Goal: Task Accomplishment & Management: Manage account settings

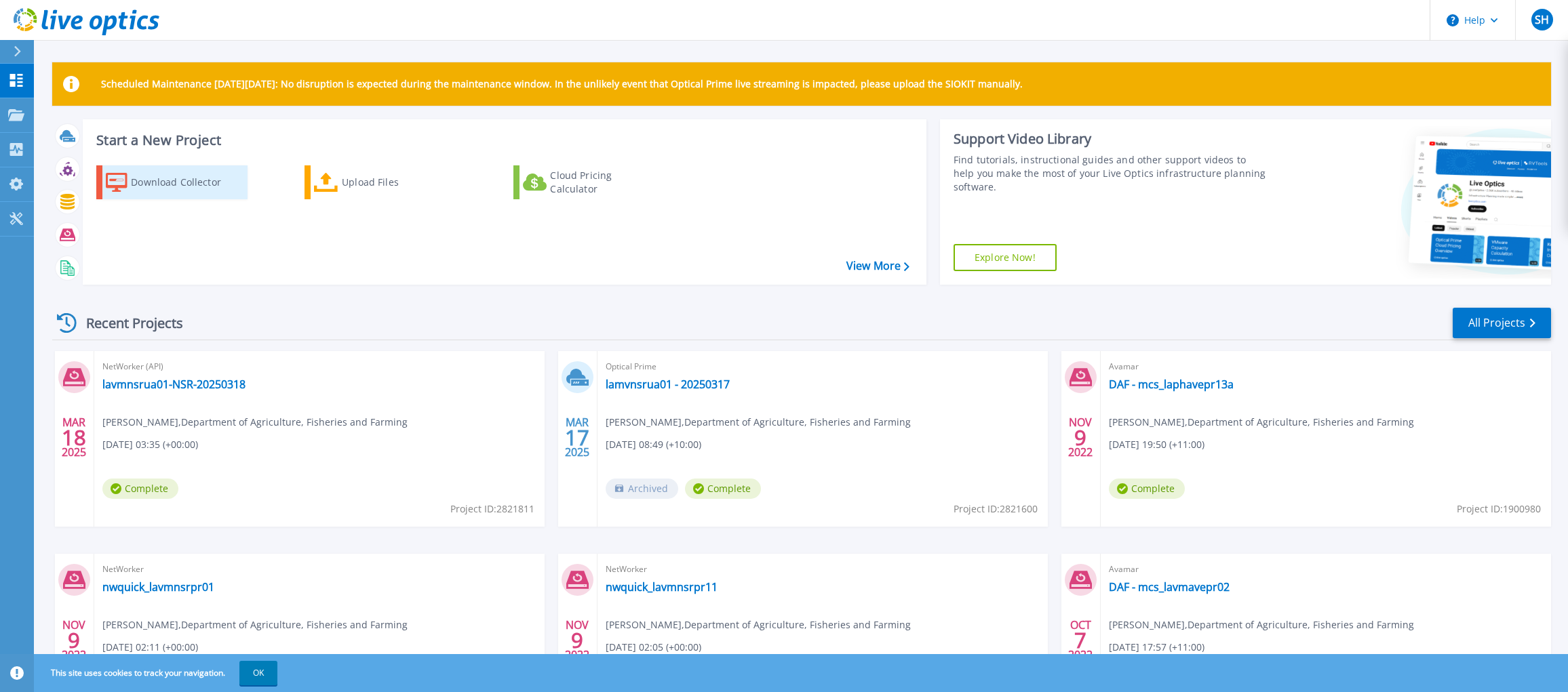
click at [158, 186] on div "Download Collector" at bounding box center [185, 182] width 109 height 27
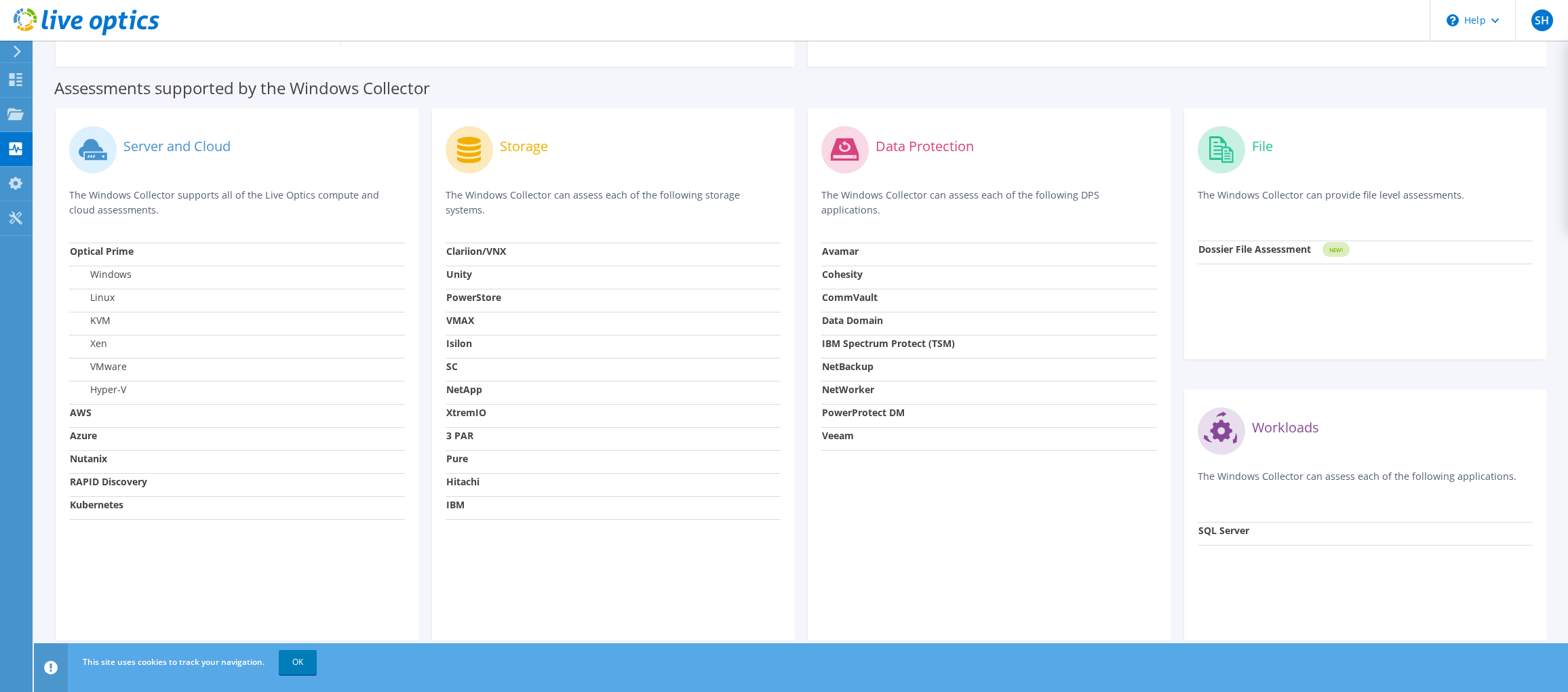
scroll to position [339, 0]
click at [843, 168] on circle at bounding box center [844, 148] width 47 height 47
click at [845, 244] on strong "Avamar" at bounding box center [840, 250] width 37 height 13
click at [851, 384] on strong "NetWorker" at bounding box center [848, 388] width 53 height 13
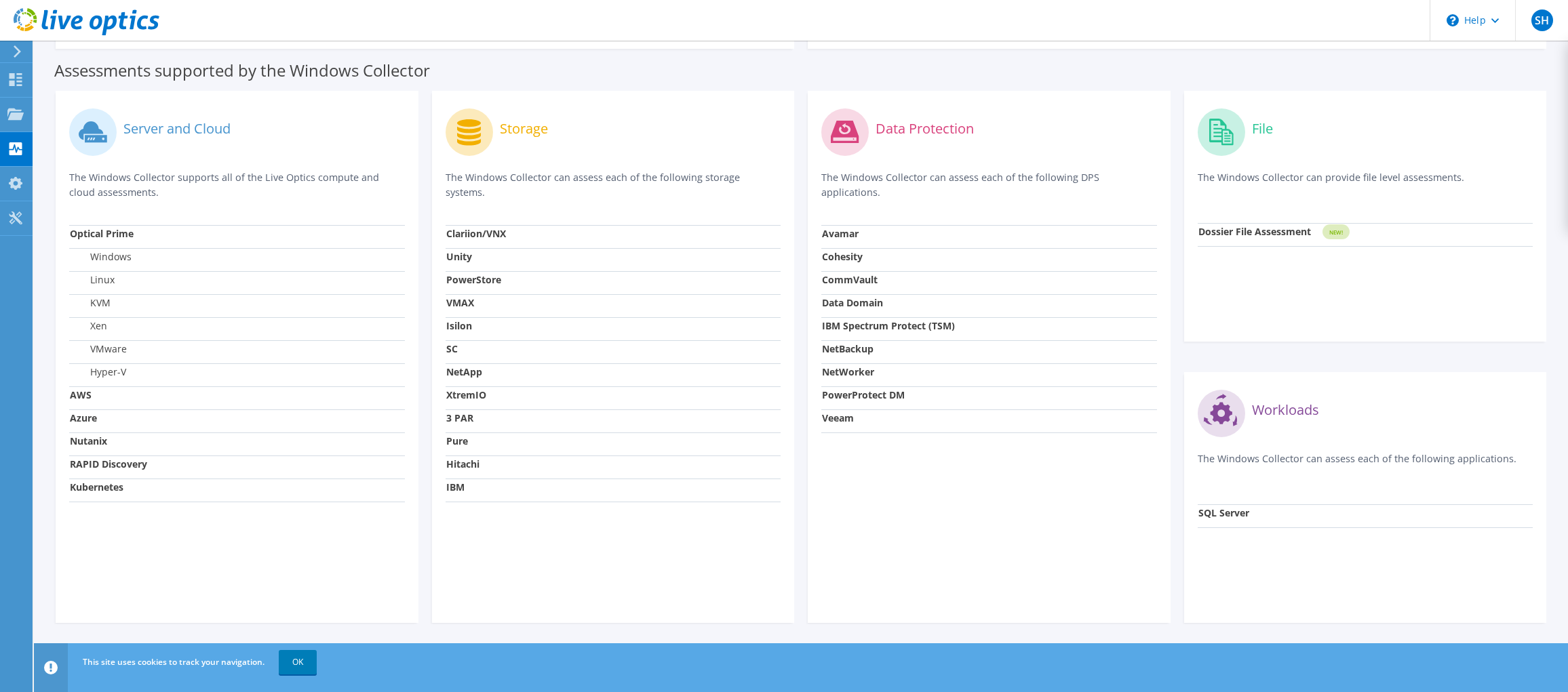
click at [856, 139] on circle at bounding box center [844, 132] width 47 height 47
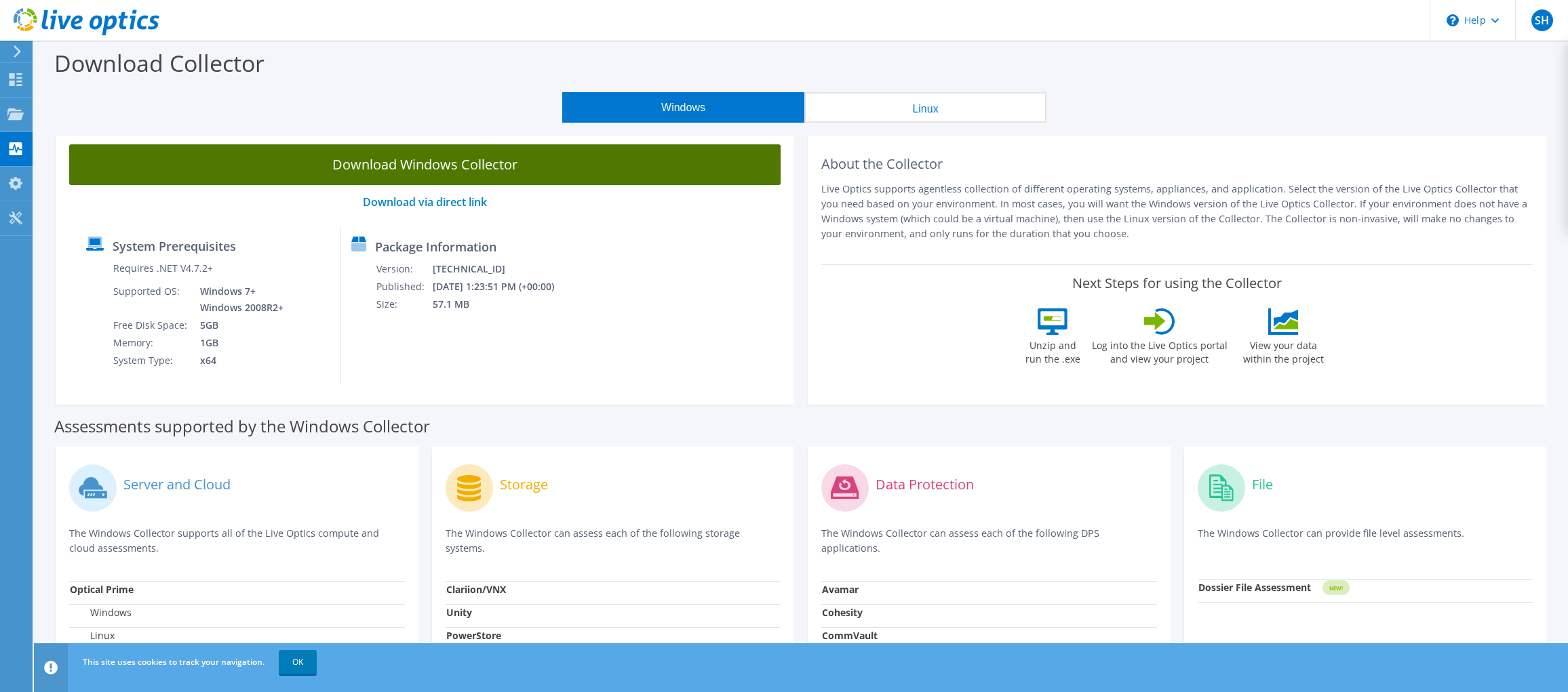
click at [477, 158] on link "Download Windows Collector" at bounding box center [425, 165] width 711 height 40
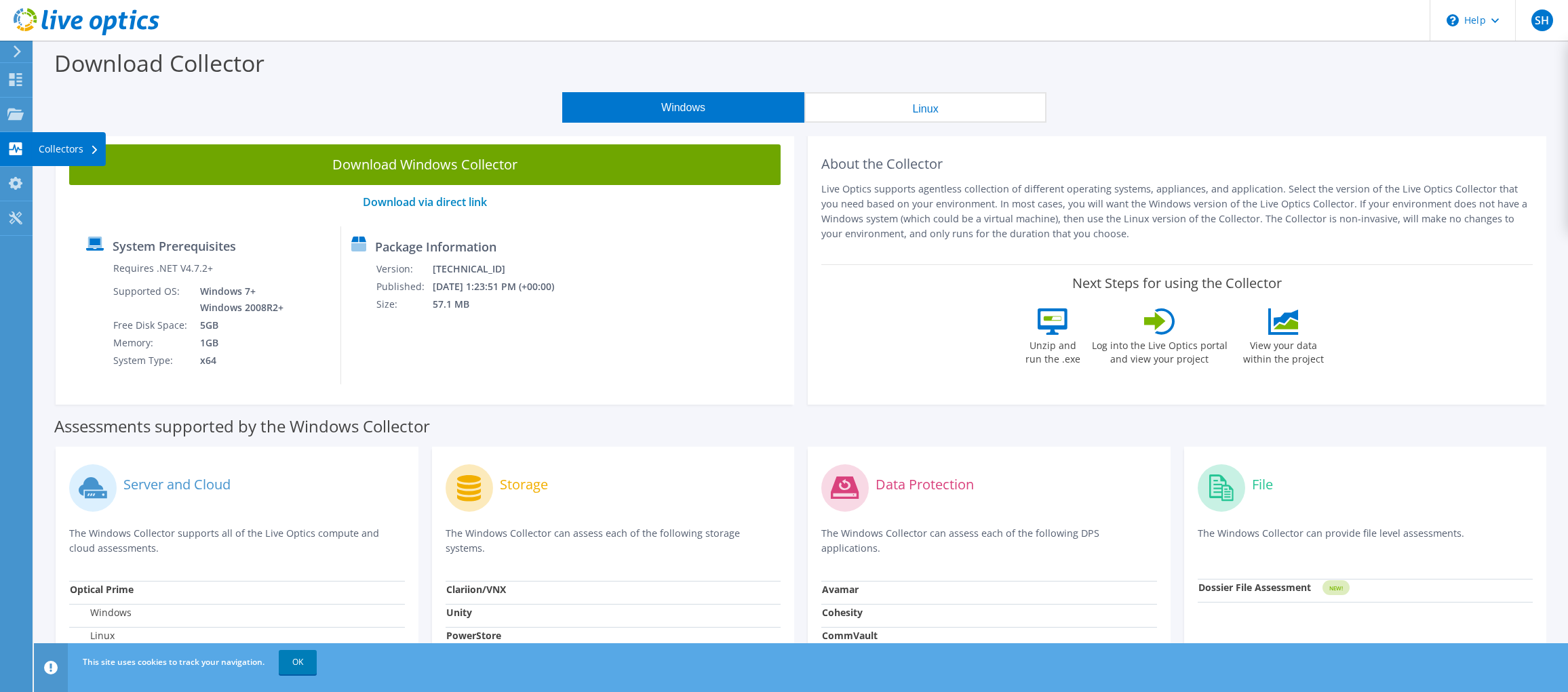
click at [67, 147] on div "Collectors" at bounding box center [68, 148] width 74 height 34
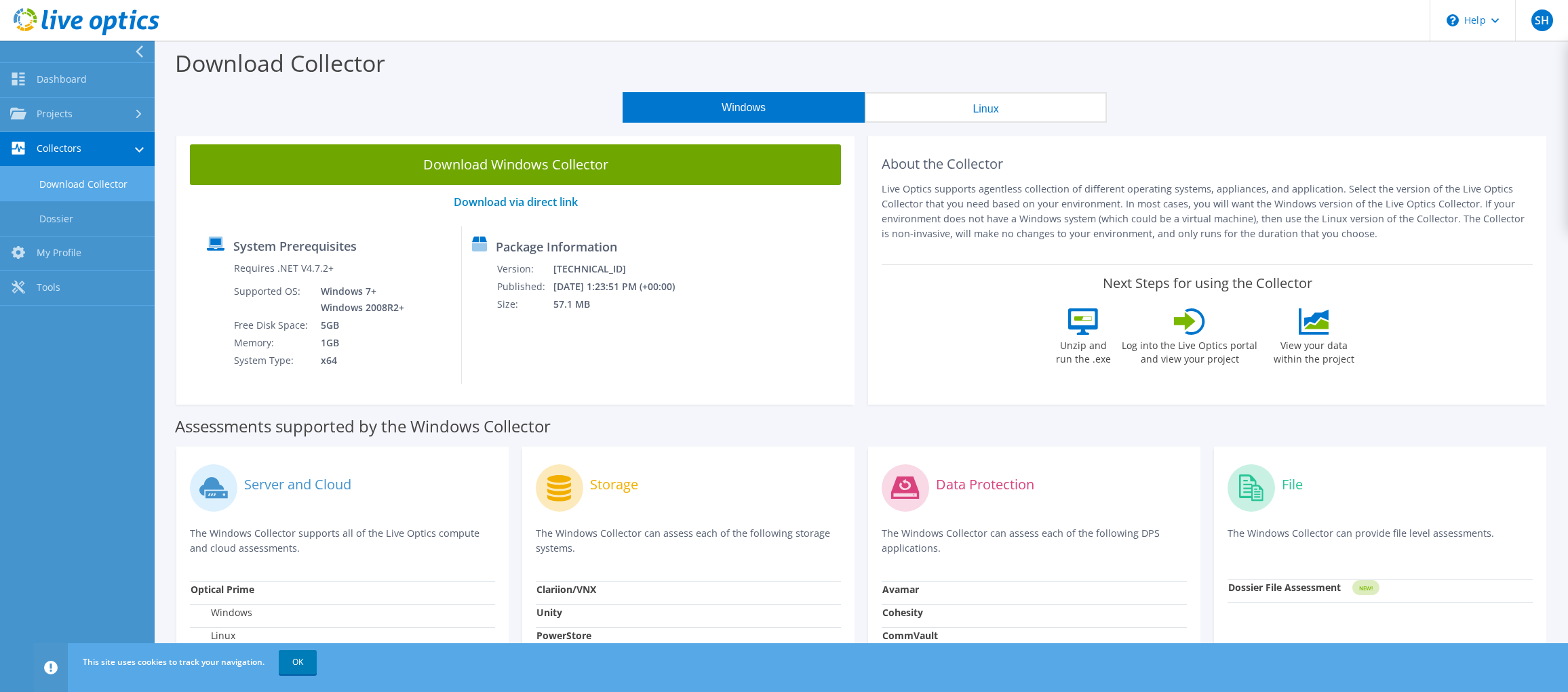
click at [96, 181] on link "Download Collector" at bounding box center [77, 184] width 155 height 34
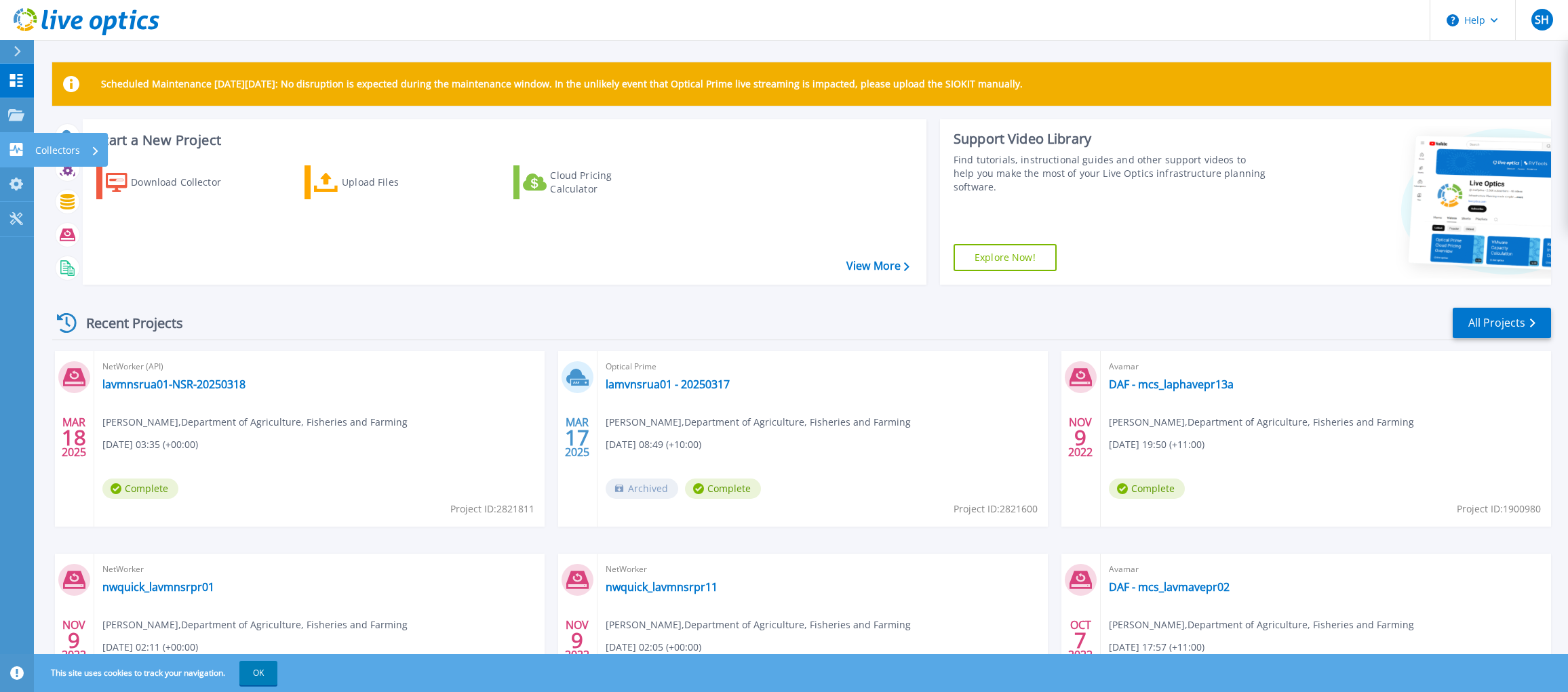
click at [59, 149] on p "Collectors" at bounding box center [58, 150] width 45 height 35
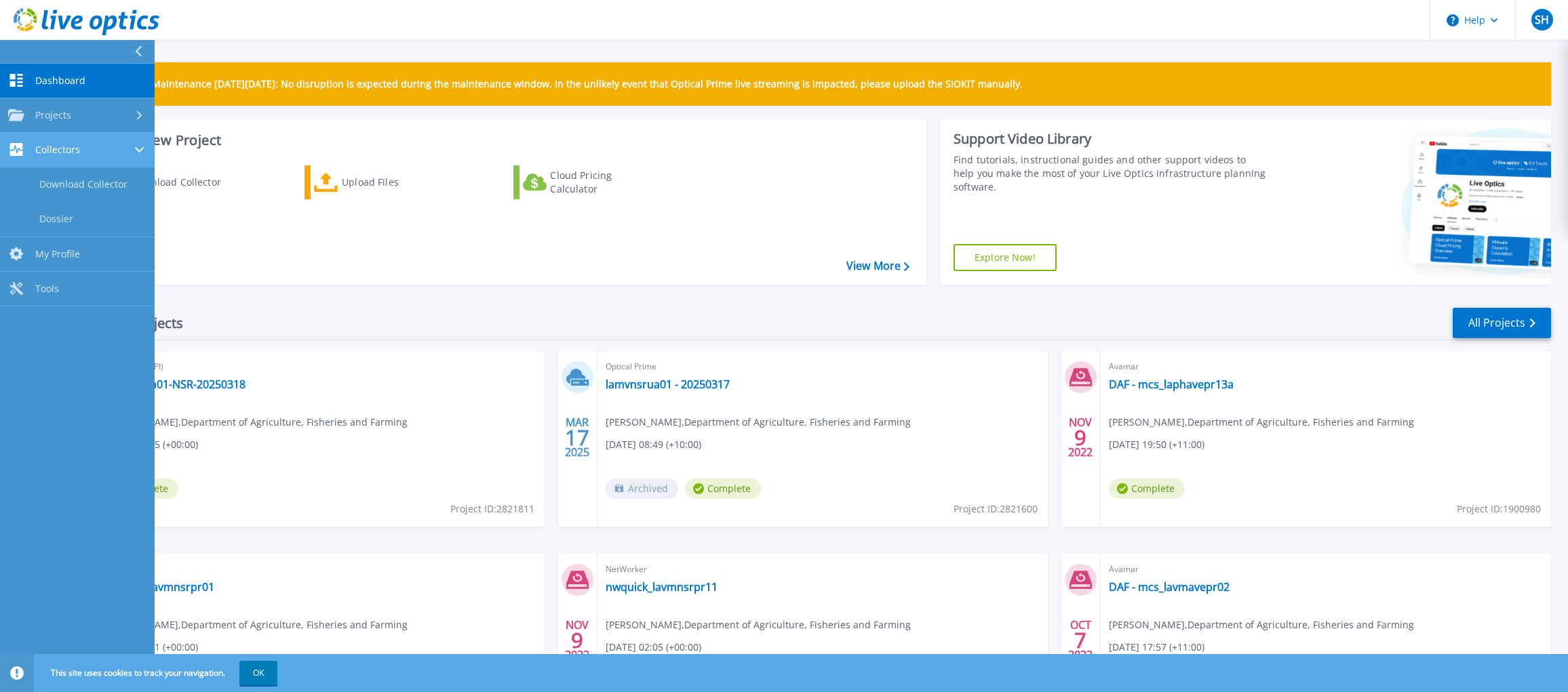
click at [137, 148] on icon at bounding box center [140, 149] width 9 height 5
click at [40, 151] on span "Collectors" at bounding box center [58, 150] width 45 height 12
click at [254, 222] on div "Download Collector Upload Files Cloud Pricing Calculator" at bounding box center [503, 216] width 834 height 123
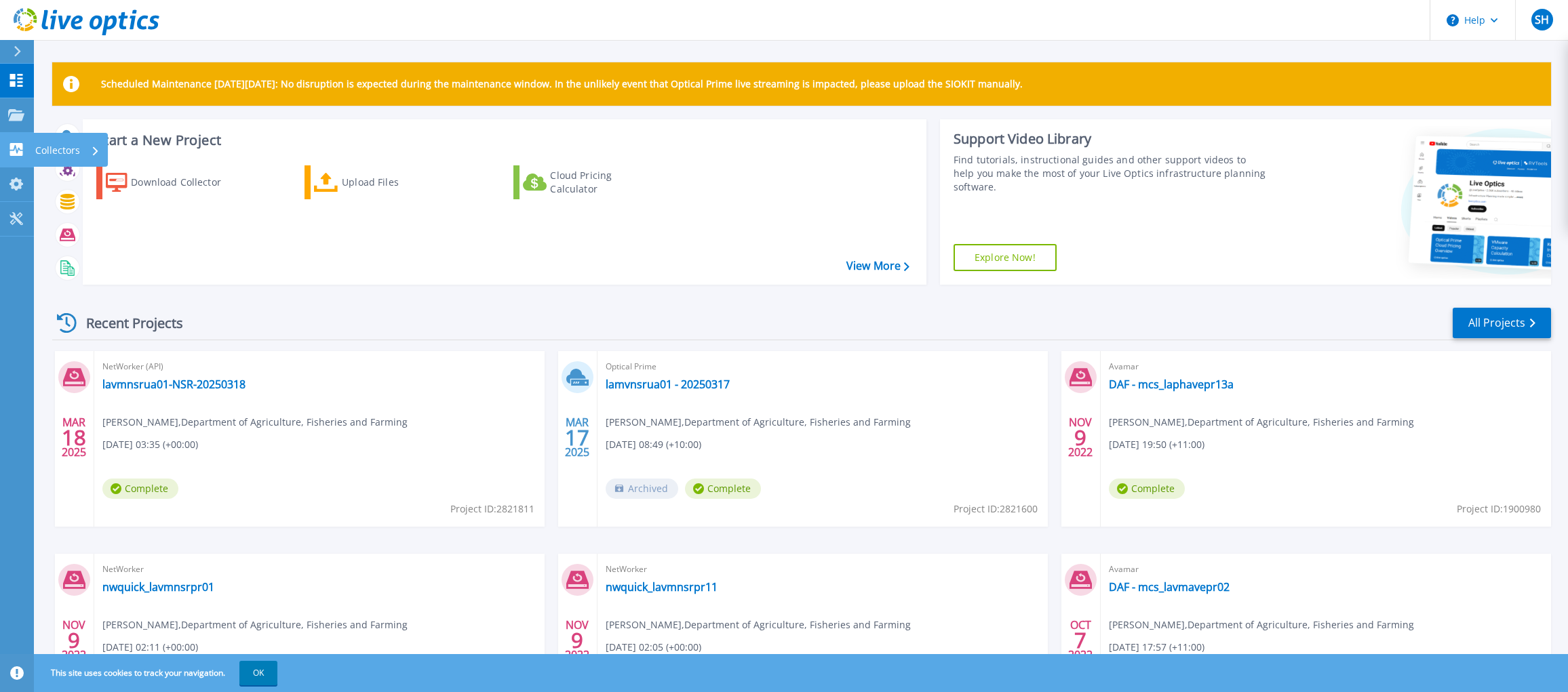
click at [81, 147] on div "Collectors" at bounding box center [68, 150] width 65 height 35
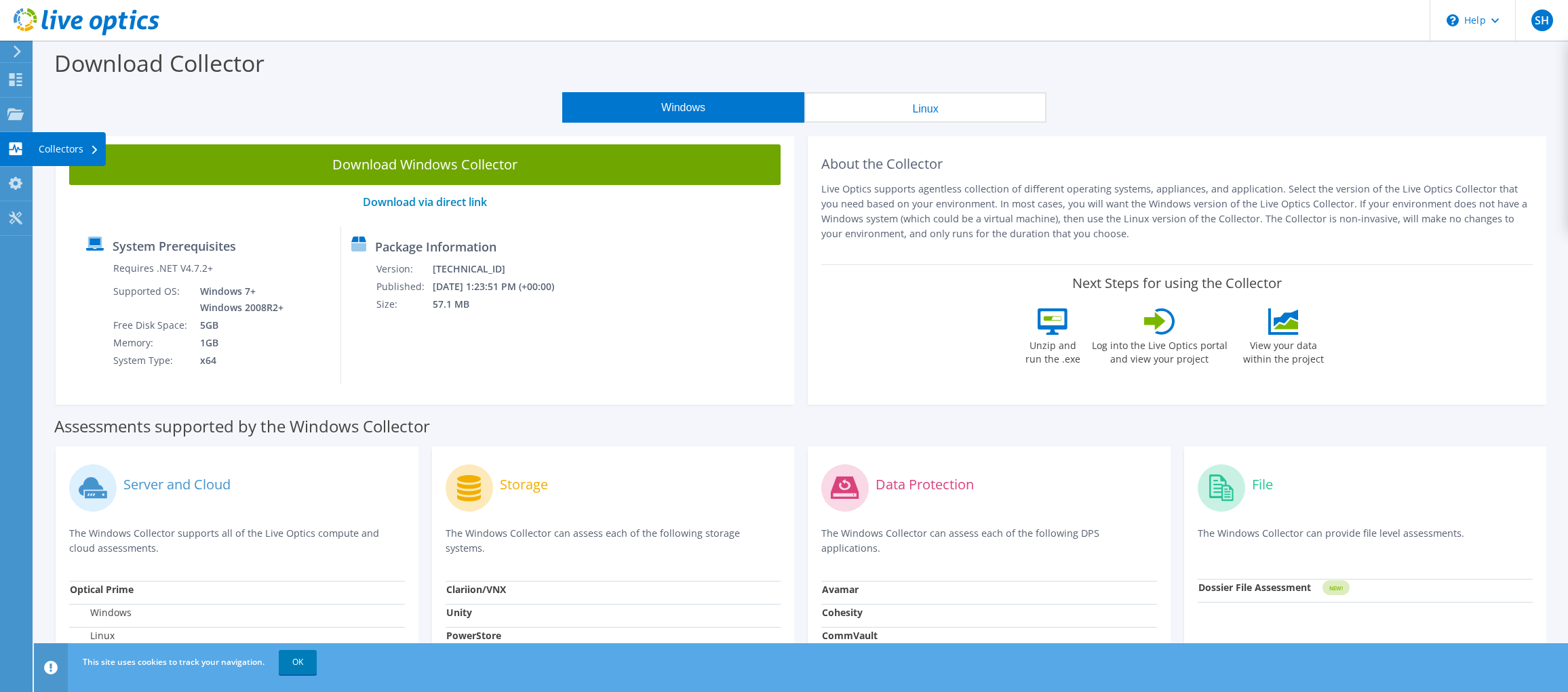
click at [86, 148] on div "Collectors" at bounding box center [68, 148] width 74 height 34
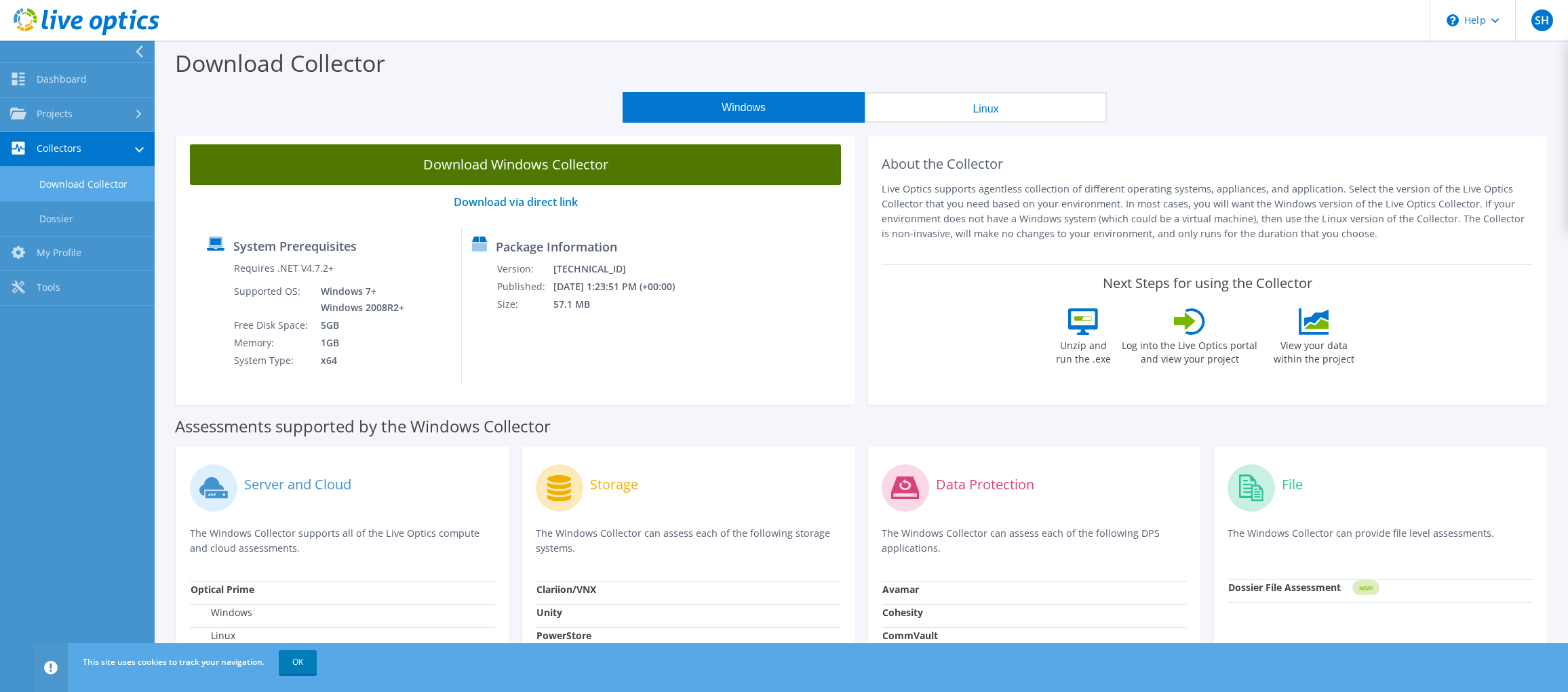
click at [518, 160] on link "Download Windows Collector" at bounding box center [515, 165] width 651 height 40
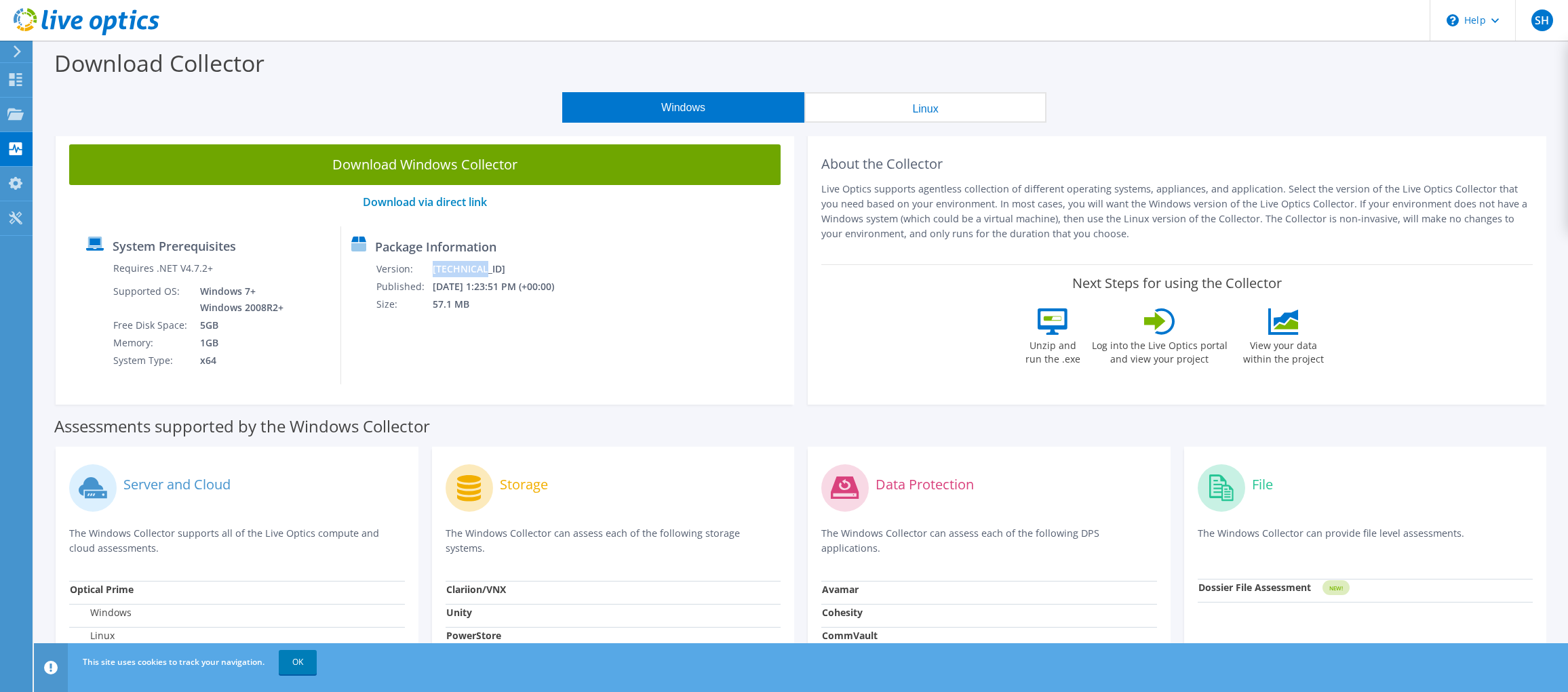
drag, startPoint x: 447, startPoint y: 267, endPoint x: 490, endPoint y: 268, distance: 43.0
click at [490, 268] on td "26.3.6.218" at bounding box center [502, 268] width 140 height 17
copy td "26.3.6.218"
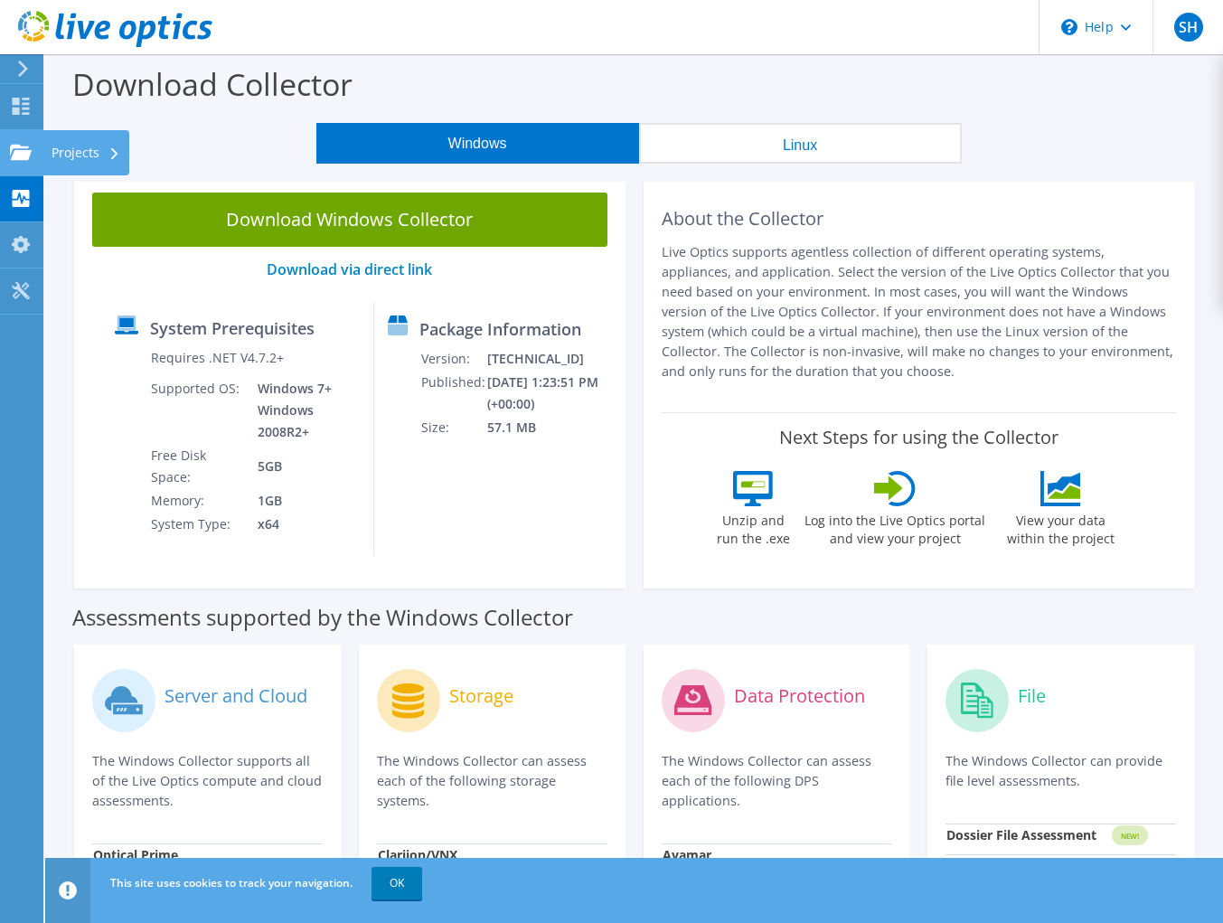
click at [80, 153] on div "Projects" at bounding box center [85, 152] width 87 height 45
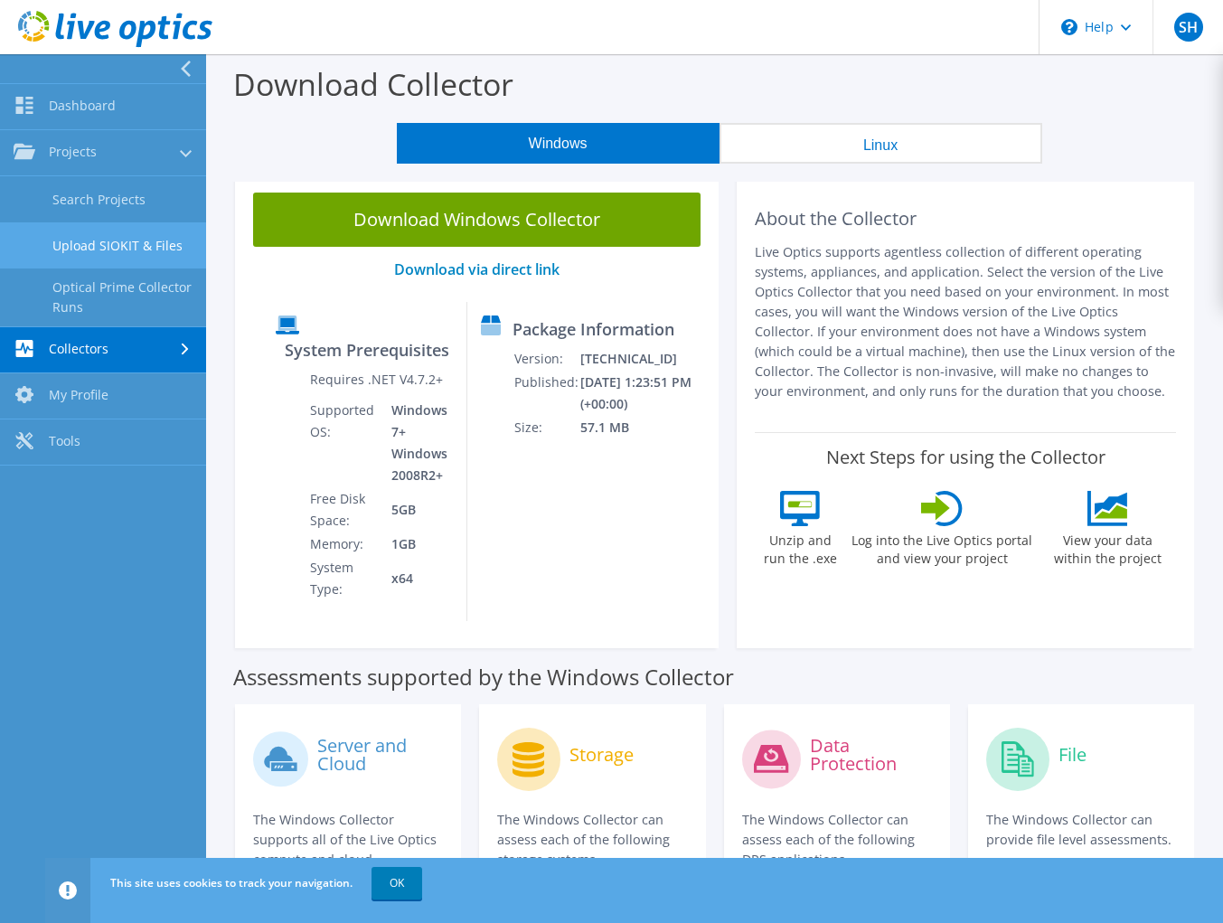
click at [99, 232] on link "Upload SIOKIT & Files" at bounding box center [103, 245] width 206 height 46
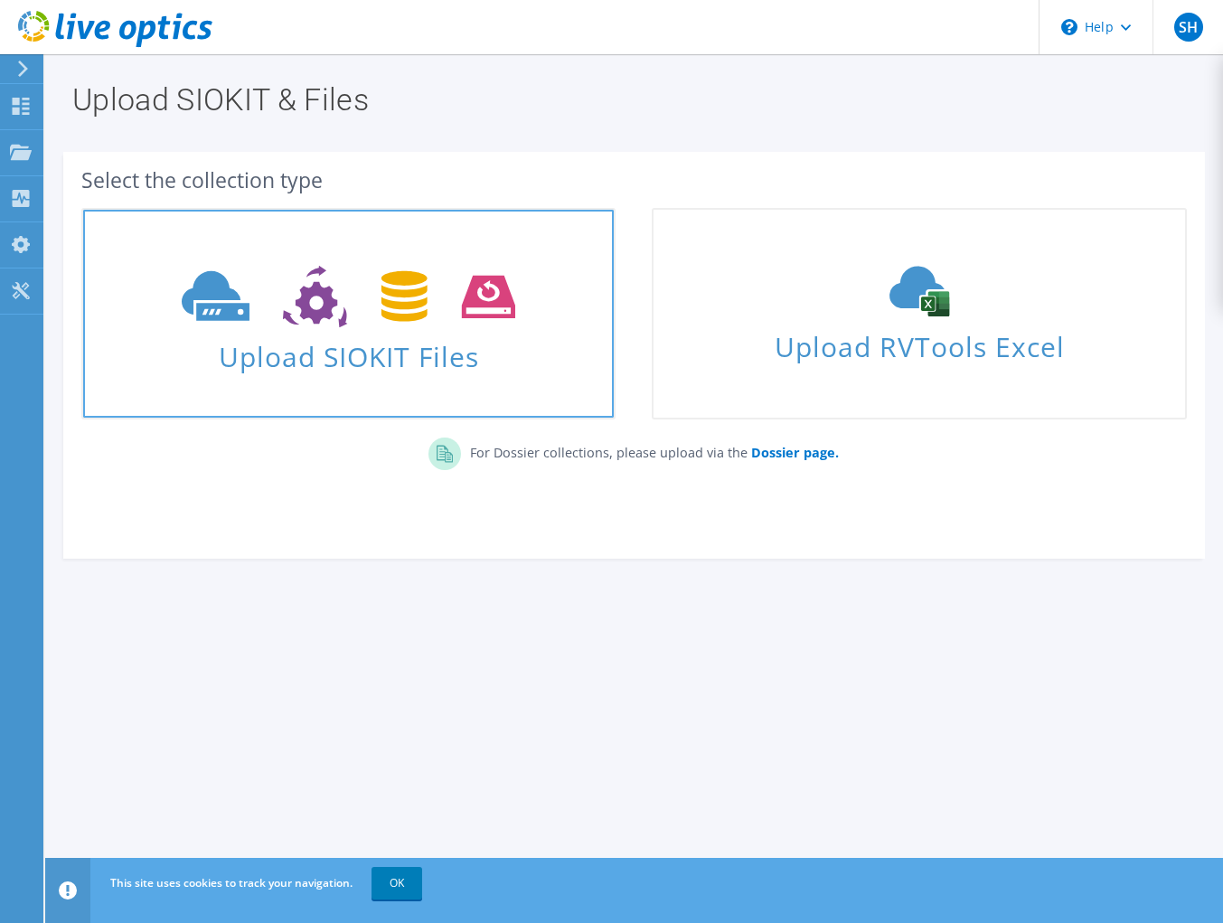
click at [423, 299] on icon at bounding box center [348, 297] width 333 height 62
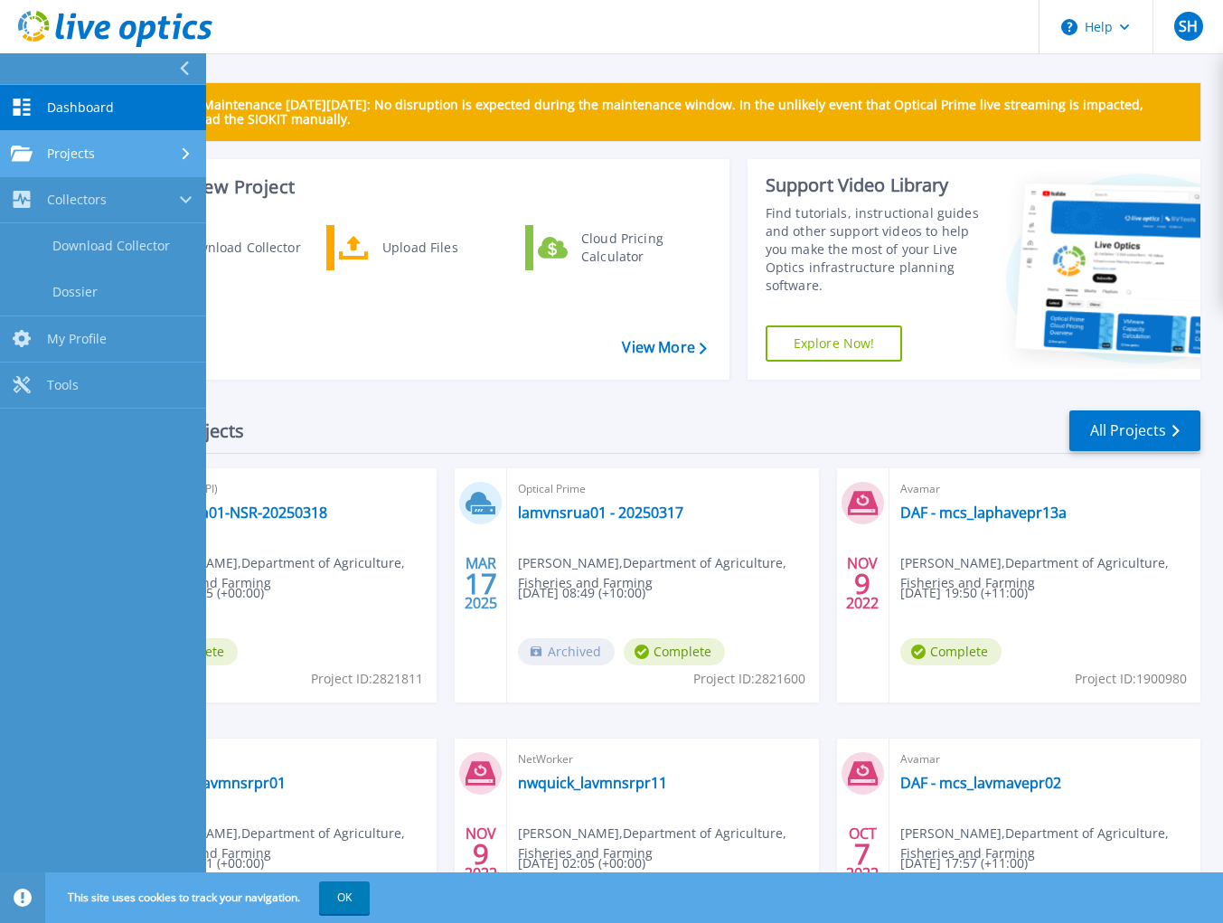
click at [165, 151] on div "Projects" at bounding box center [103, 154] width 184 height 16
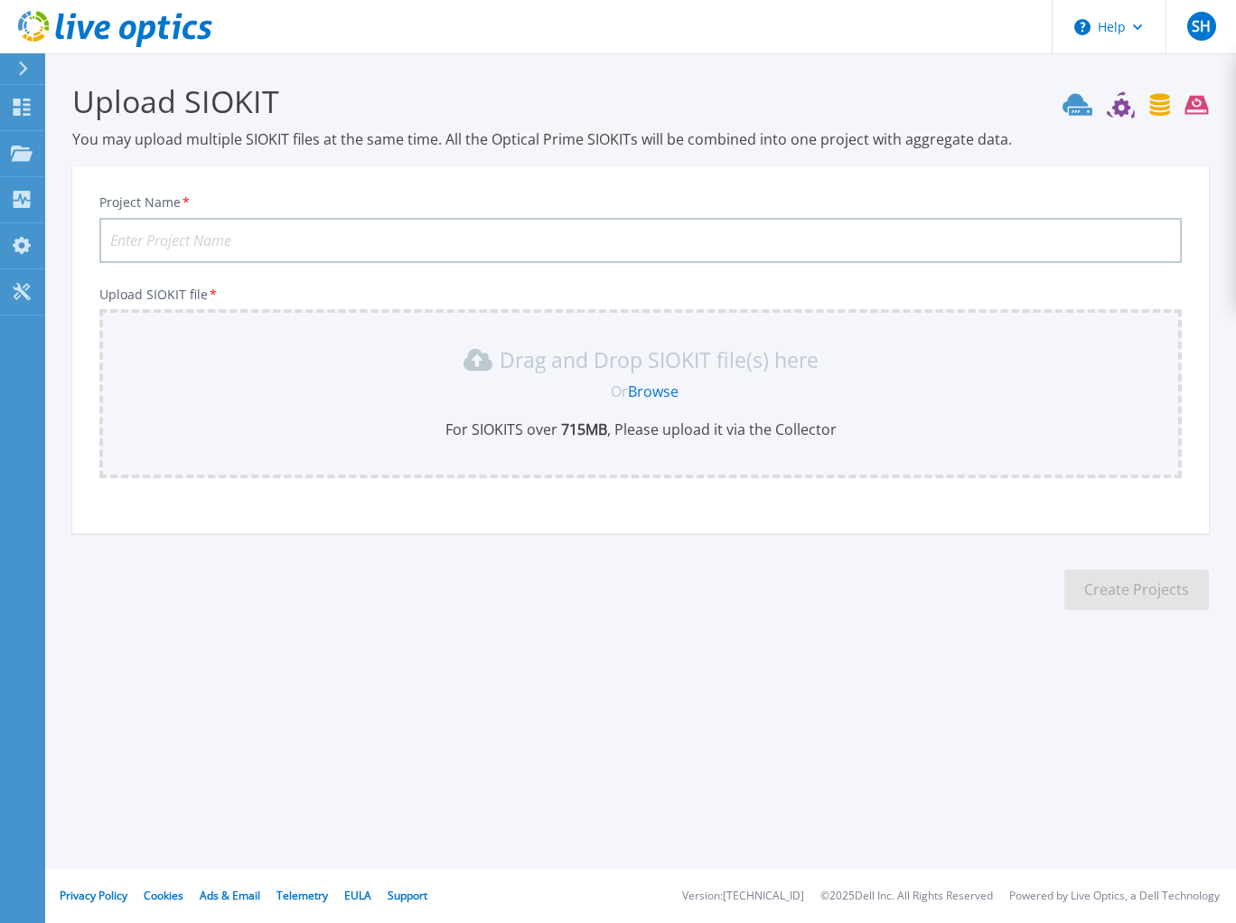
click at [182, 233] on input "Project Name *" at bounding box center [640, 240] width 1083 height 45
type input "Networker LAVMNSRPR21 20250912"
click at [653, 395] on link "Browse" at bounding box center [653, 391] width 51 height 20
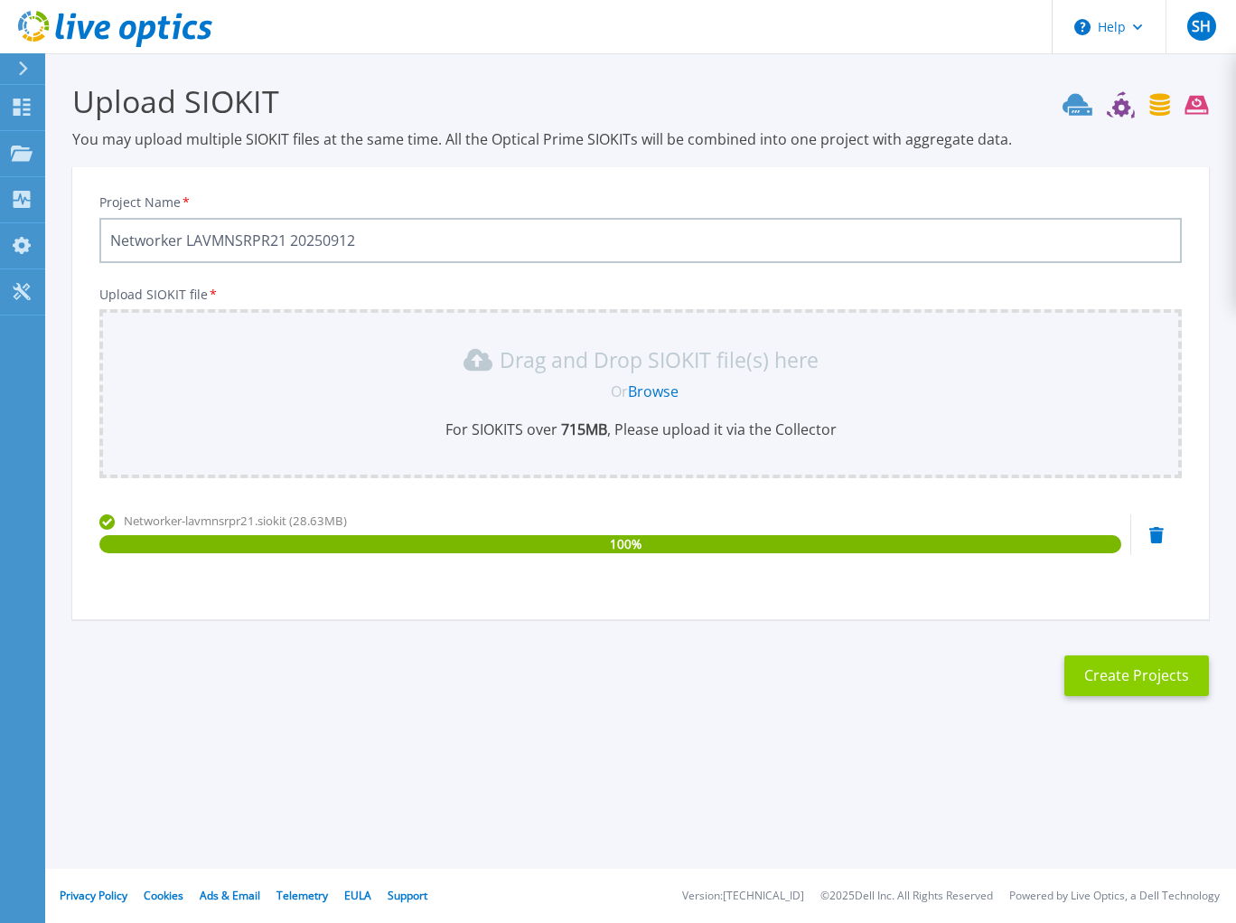
click at [1134, 681] on button "Create Projects" at bounding box center [1137, 675] width 145 height 41
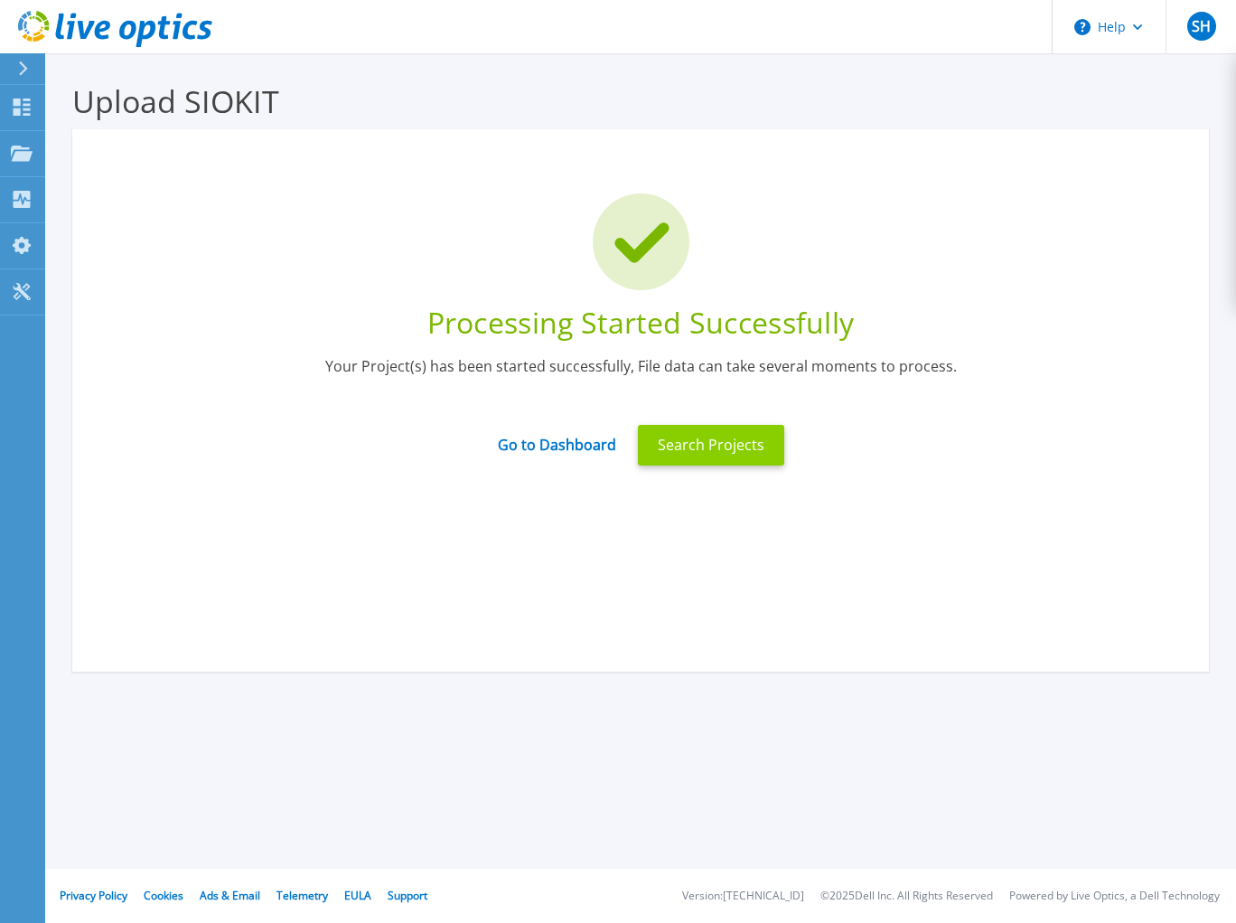
click at [719, 445] on button "Search Projects" at bounding box center [711, 445] width 146 height 41
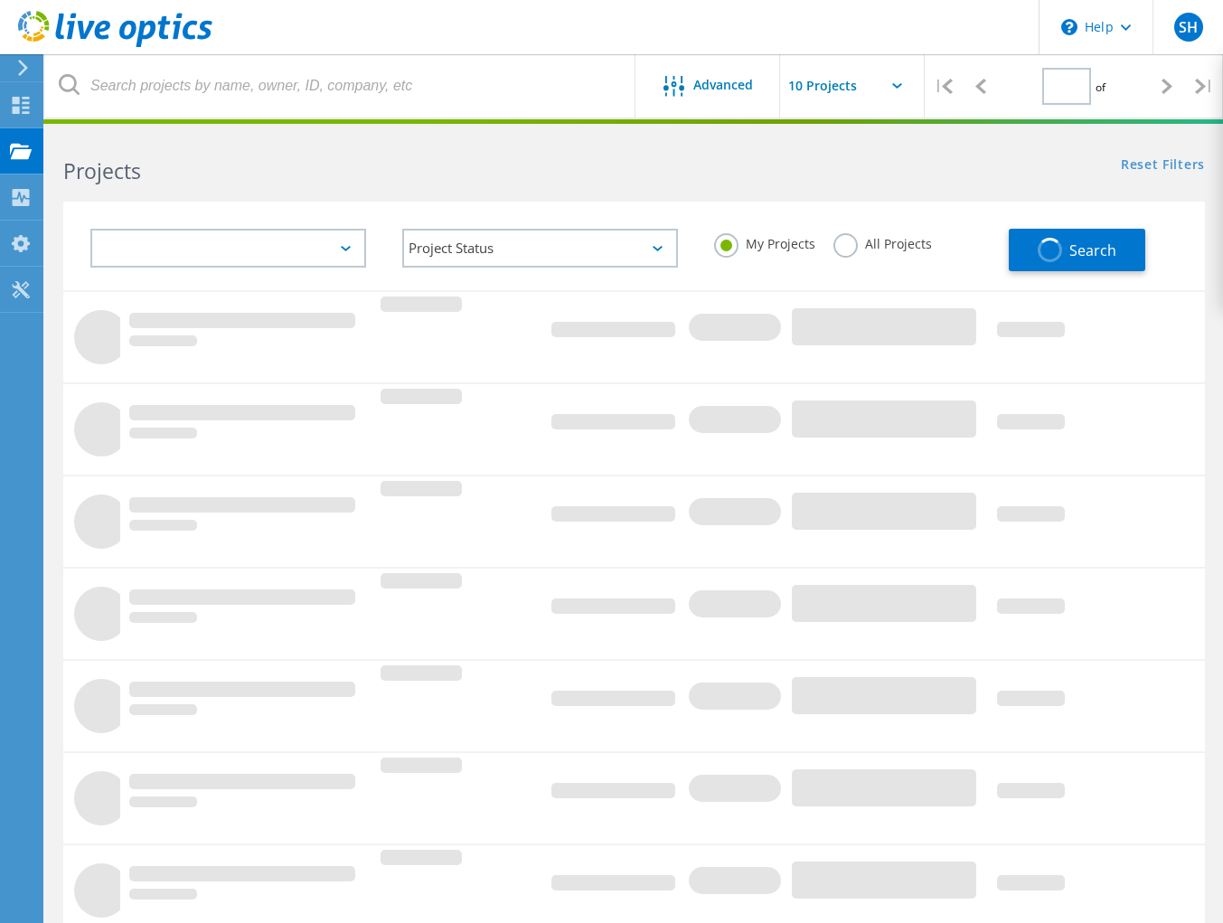
type input "1"
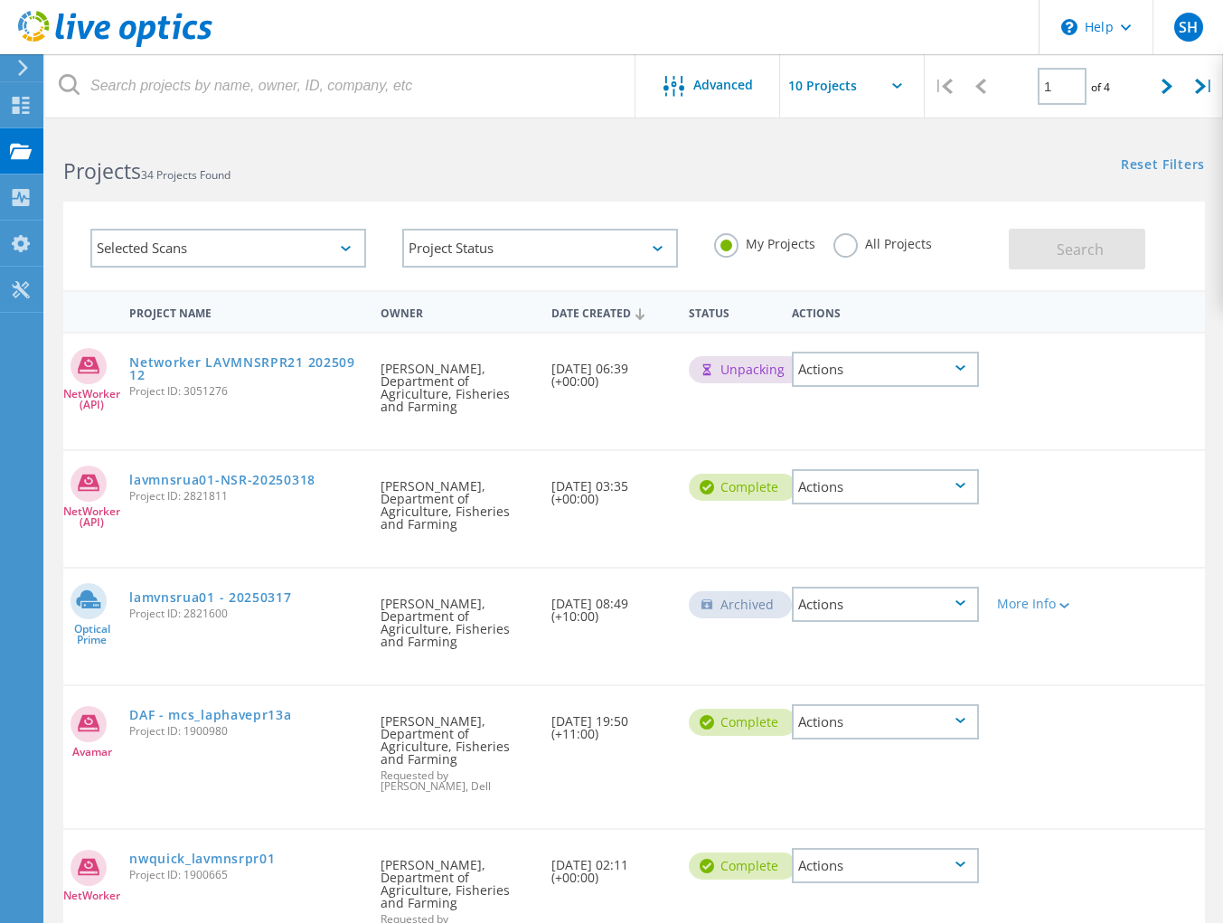
click at [629, 392] on div "Date Created [DATE] 06:39 (+00:00)" at bounding box center [610, 369] width 137 height 72
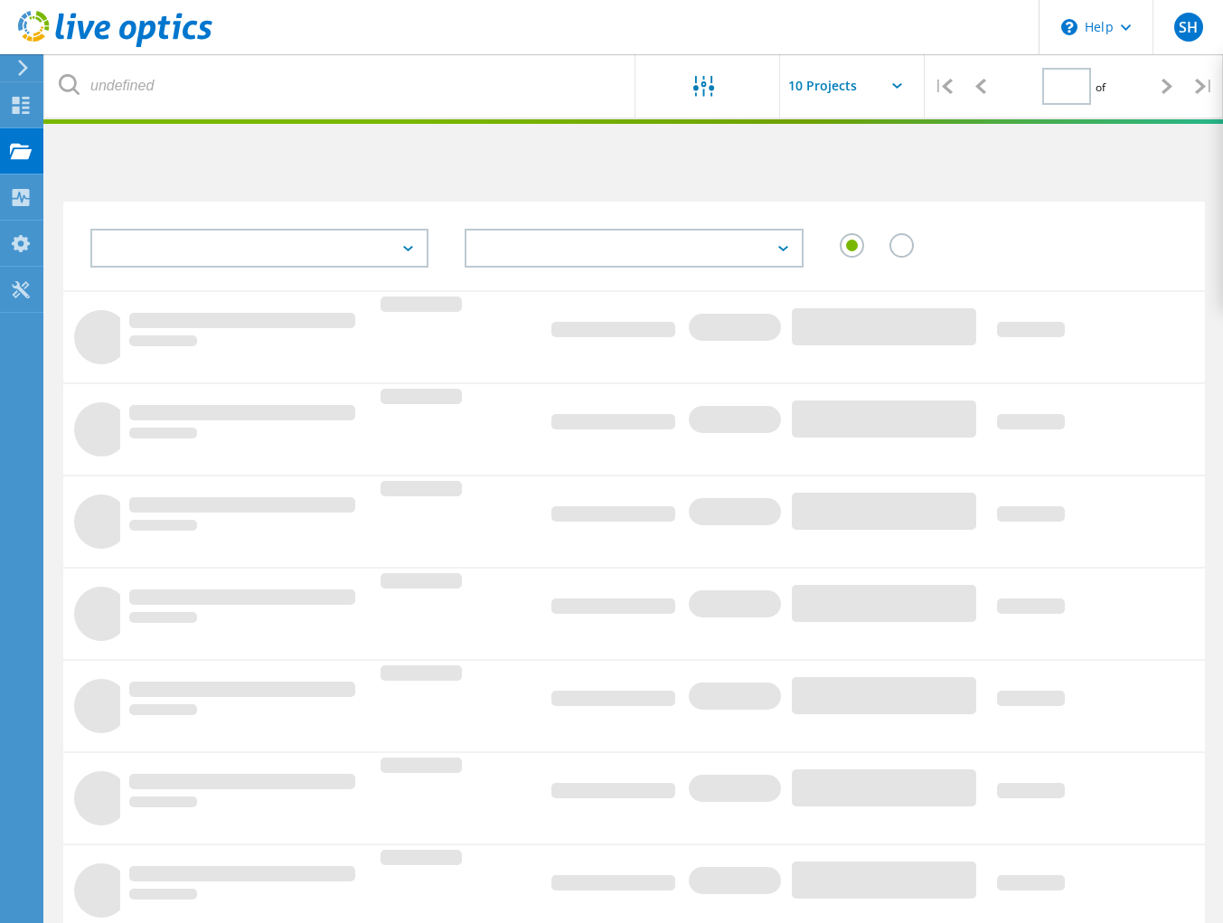
type input "1"
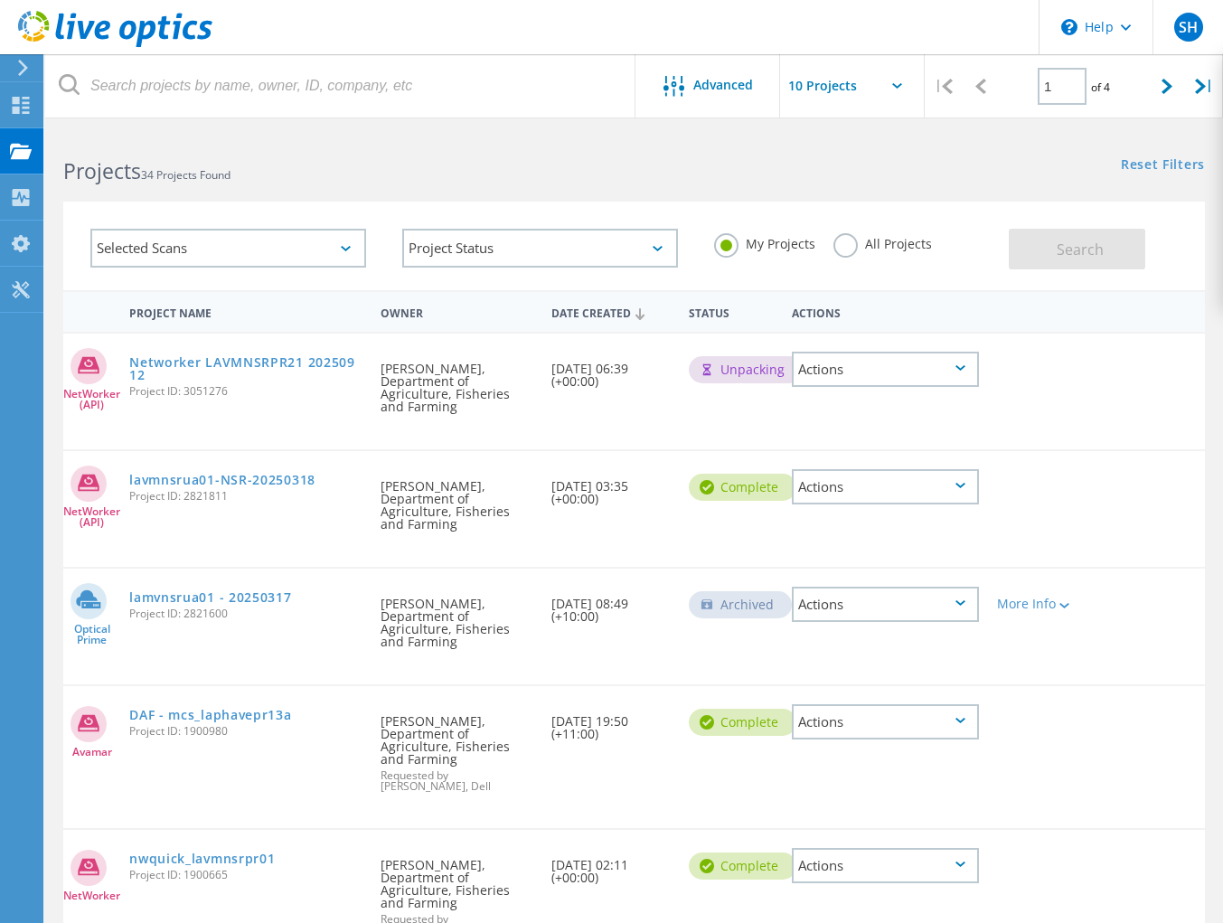
click at [960, 371] on div "Actions" at bounding box center [885, 369] width 187 height 35
click at [1100, 371] on div "NetWorker (API) Networker LAVMNSRPR21 20250912 Project ID: 3051276 Requested By…" at bounding box center [633, 391] width 1141 height 116
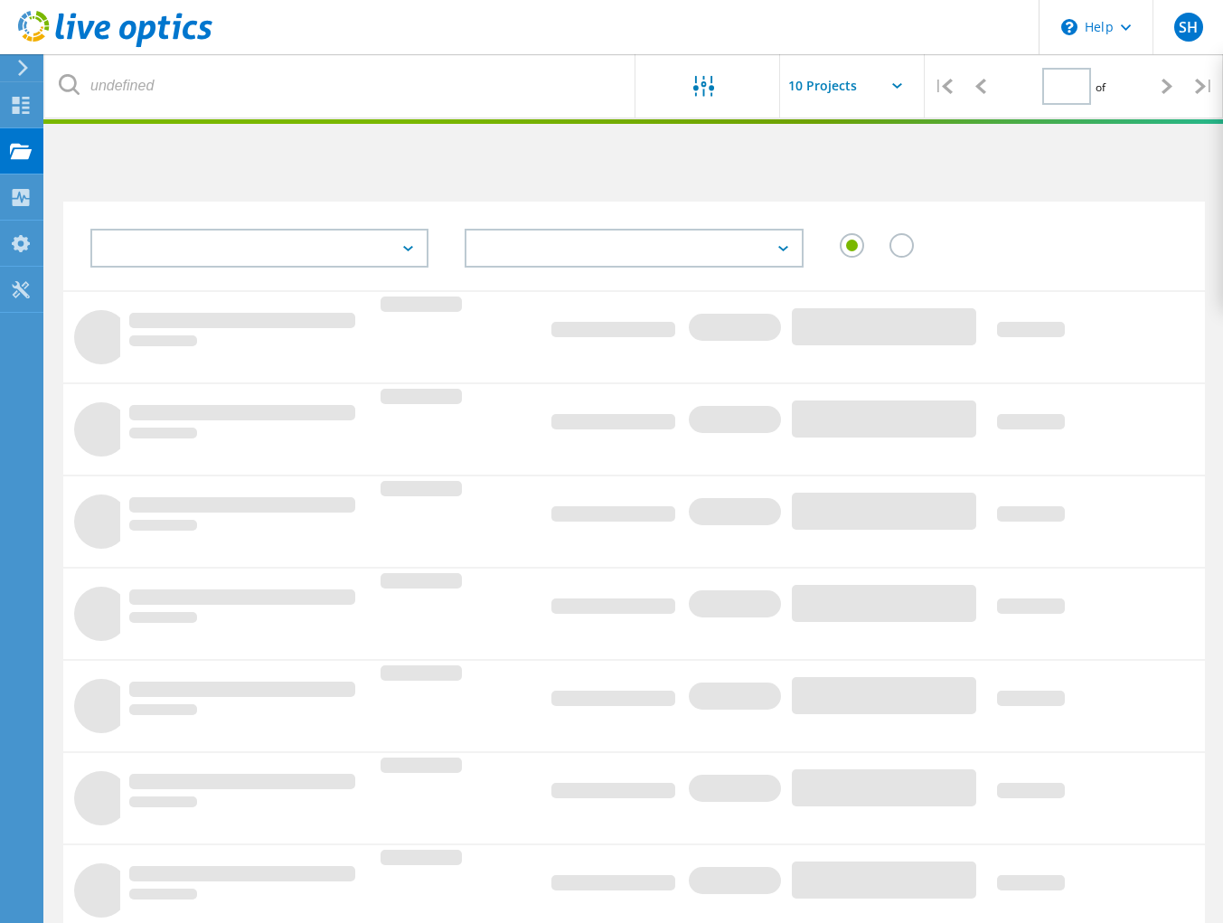
type input "1"
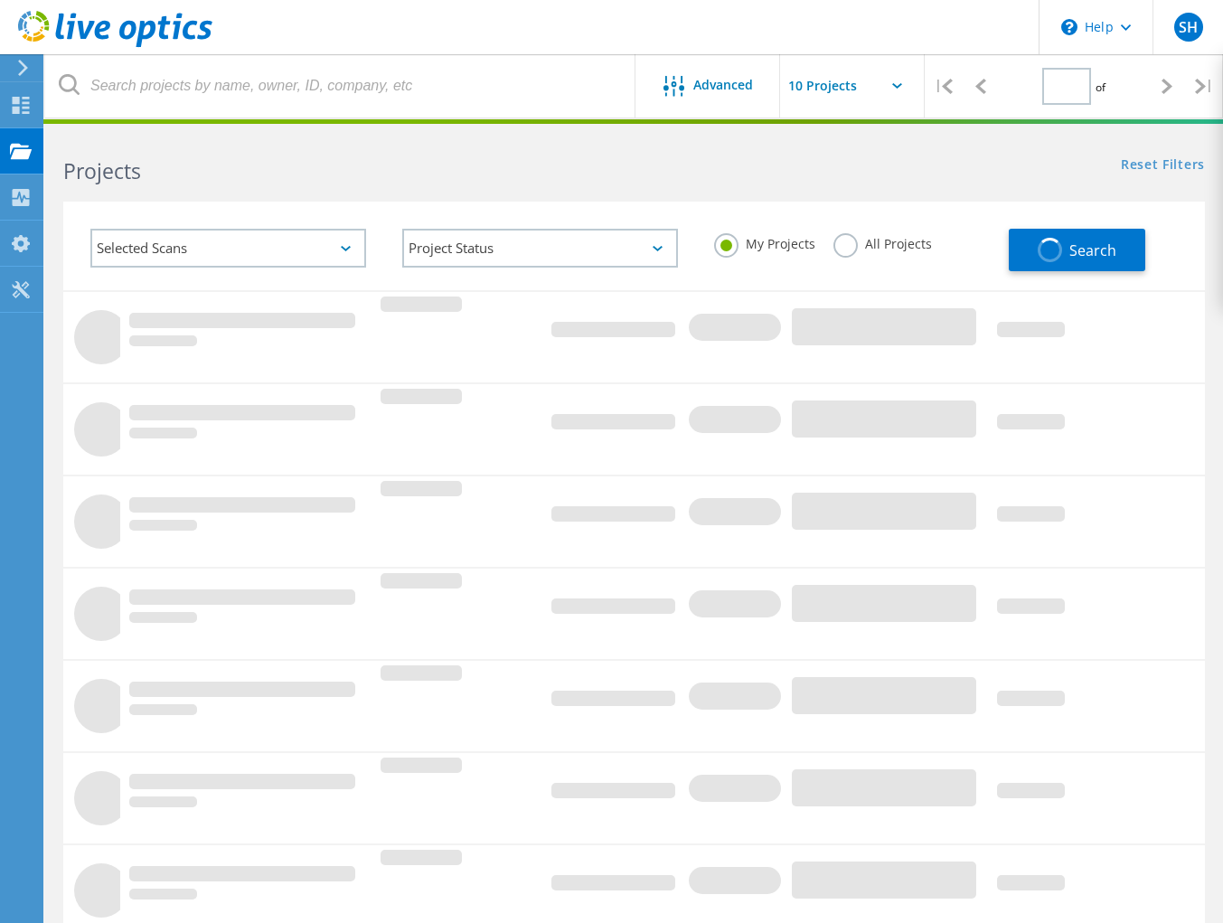
type input "1"
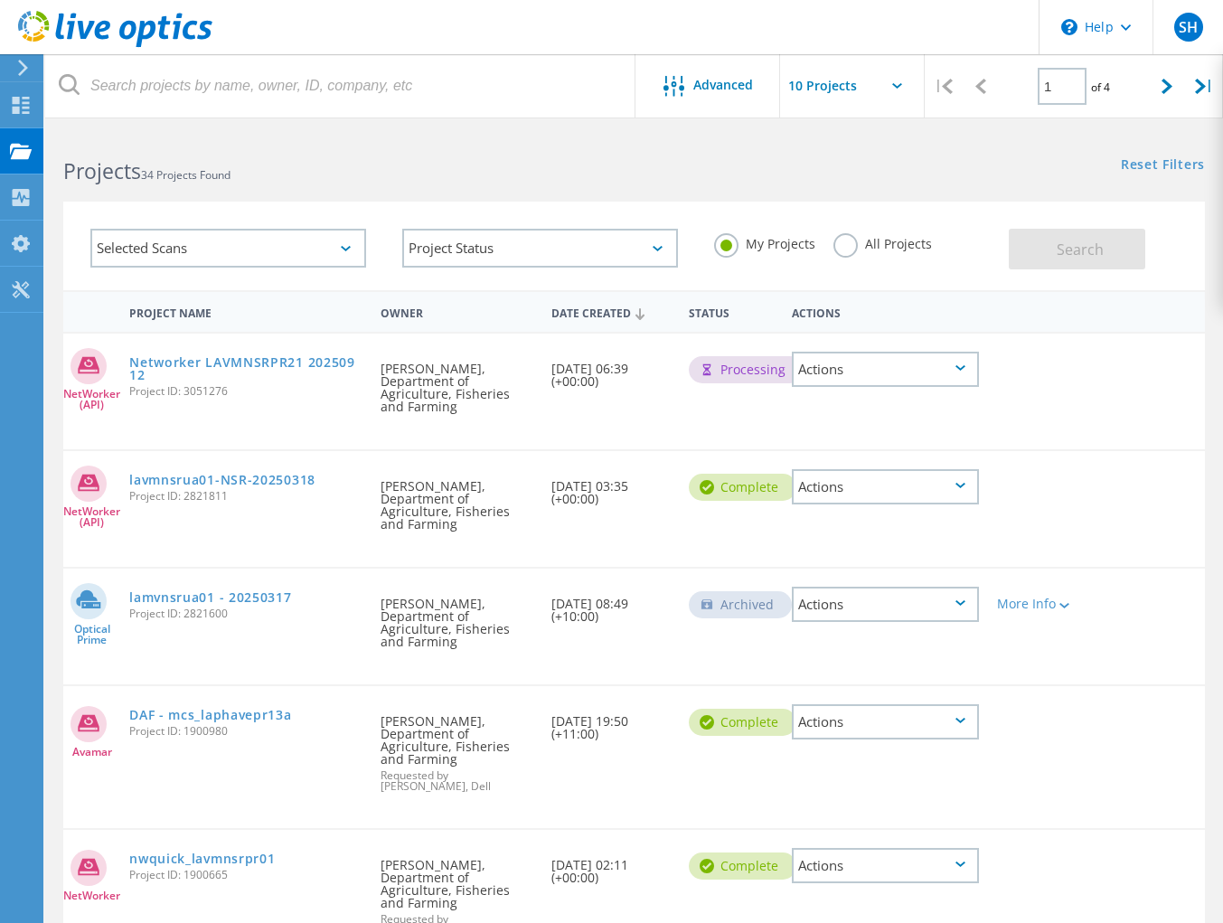
click at [964, 483] on icon at bounding box center [960, 485] width 10 height 5
click at [1038, 459] on div at bounding box center [1033, 474] width 91 height 47
